Goal: Check status: Check status

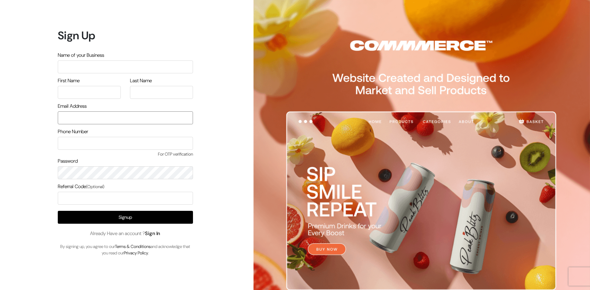
type input "rims.info007@gmail.com"
click at [160, 235] on link "Sign In" at bounding box center [152, 233] width 15 height 6
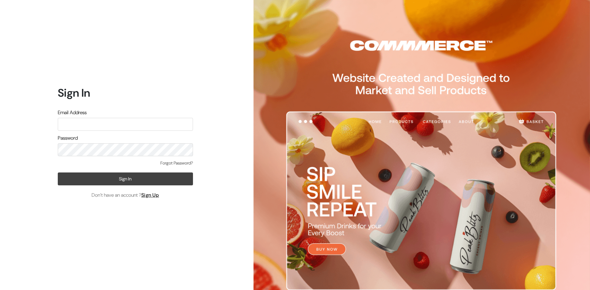
type input "rims.info007@gmail.com"
click at [147, 183] on button "Sign In" at bounding box center [125, 179] width 135 height 13
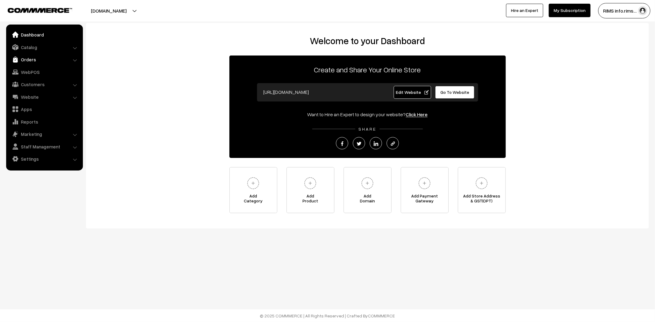
click at [32, 58] on link "Orders" at bounding box center [44, 59] width 73 height 11
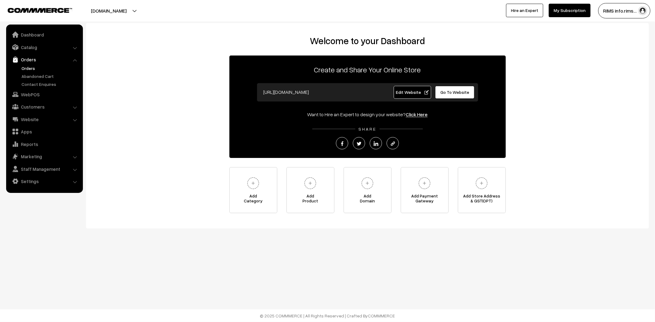
click at [29, 65] on link "Orders" at bounding box center [50, 68] width 61 height 6
